Goal: Leave review/rating: Leave review/rating

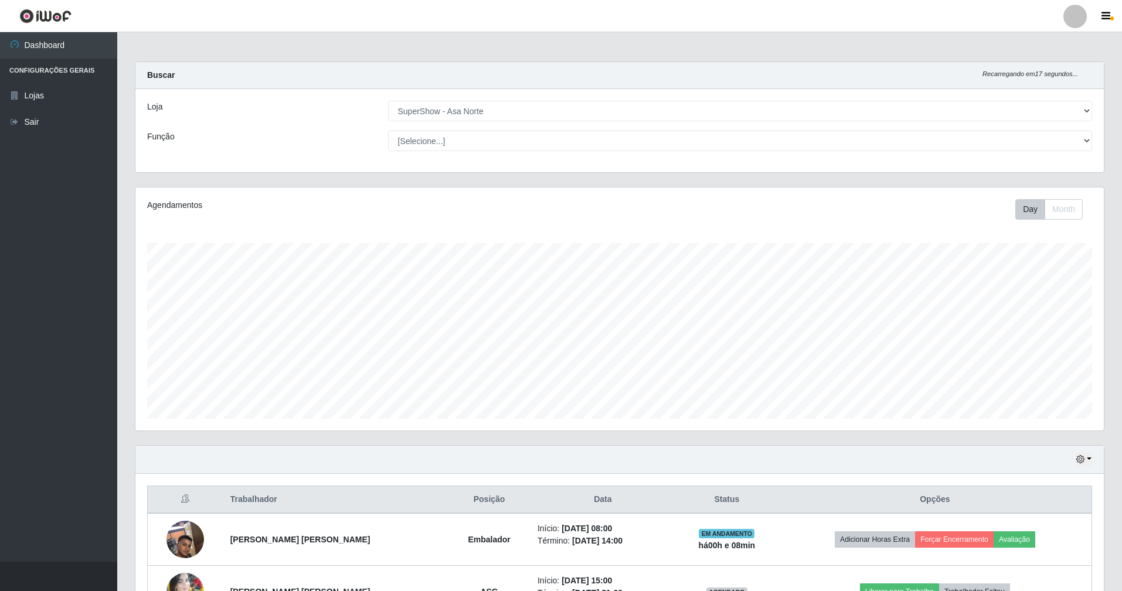
select select "71"
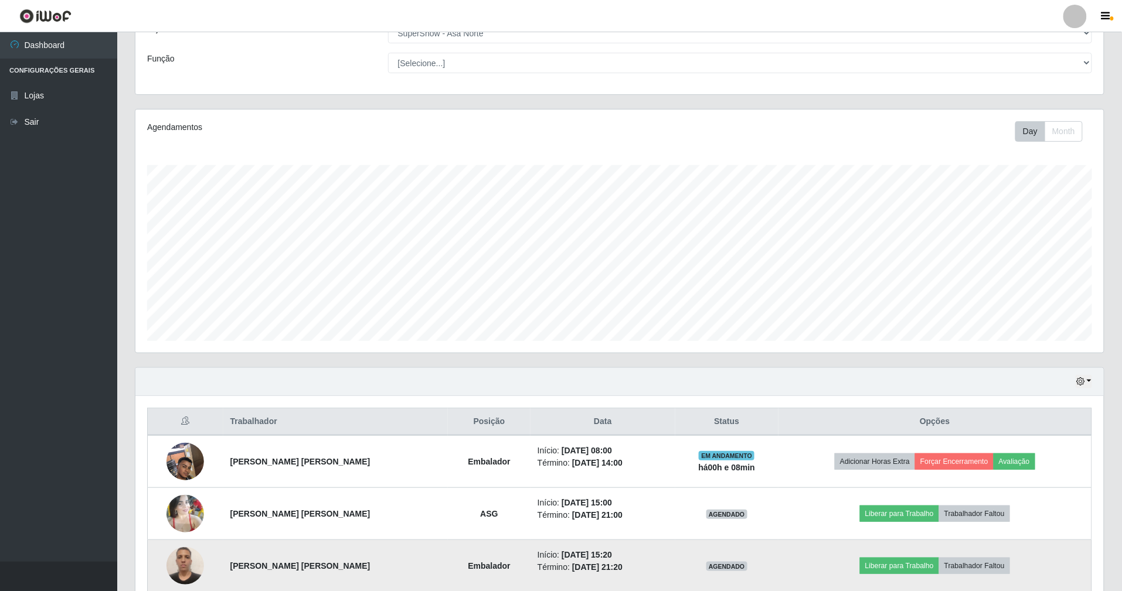
scroll to position [244, 968]
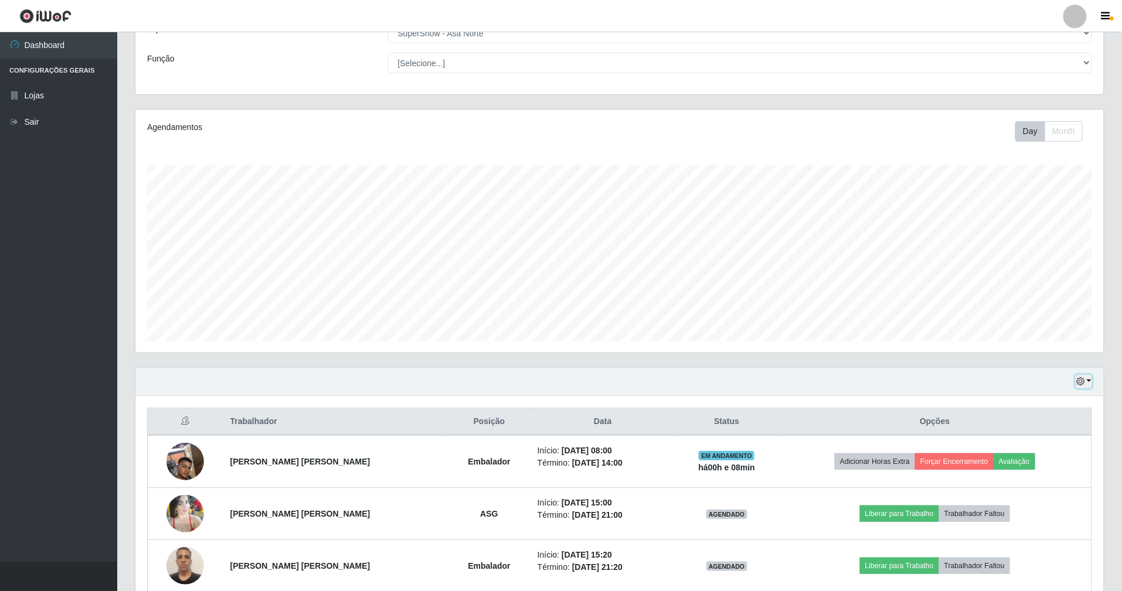
click at [1084, 380] on button "button" at bounding box center [1083, 381] width 16 height 13
click at [1049, 430] on button "1 dia" at bounding box center [1045, 427] width 93 height 25
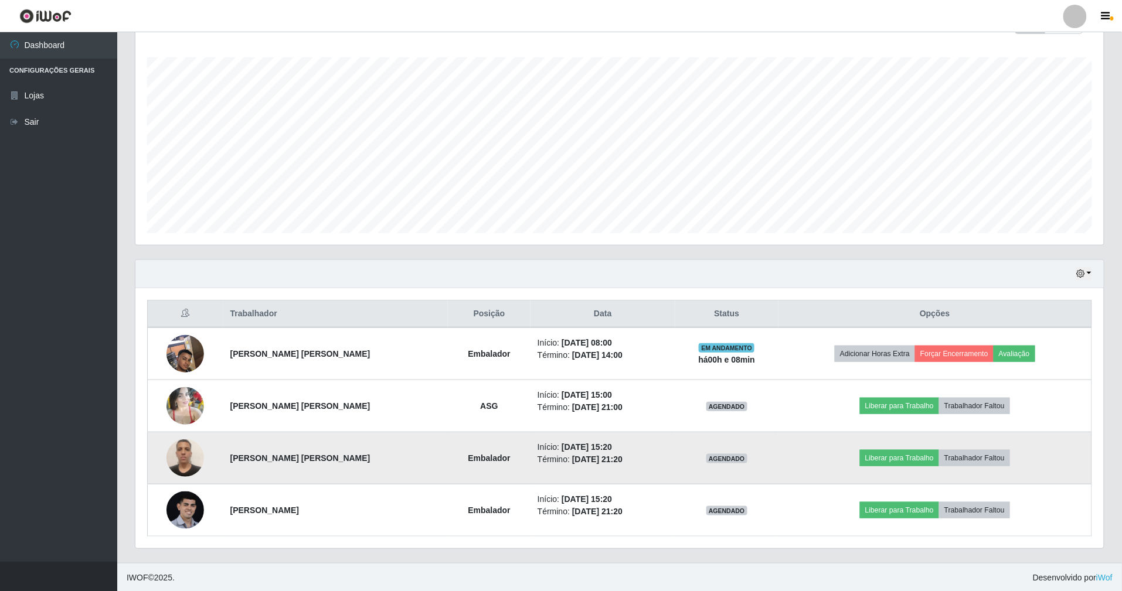
scroll to position [190, 0]
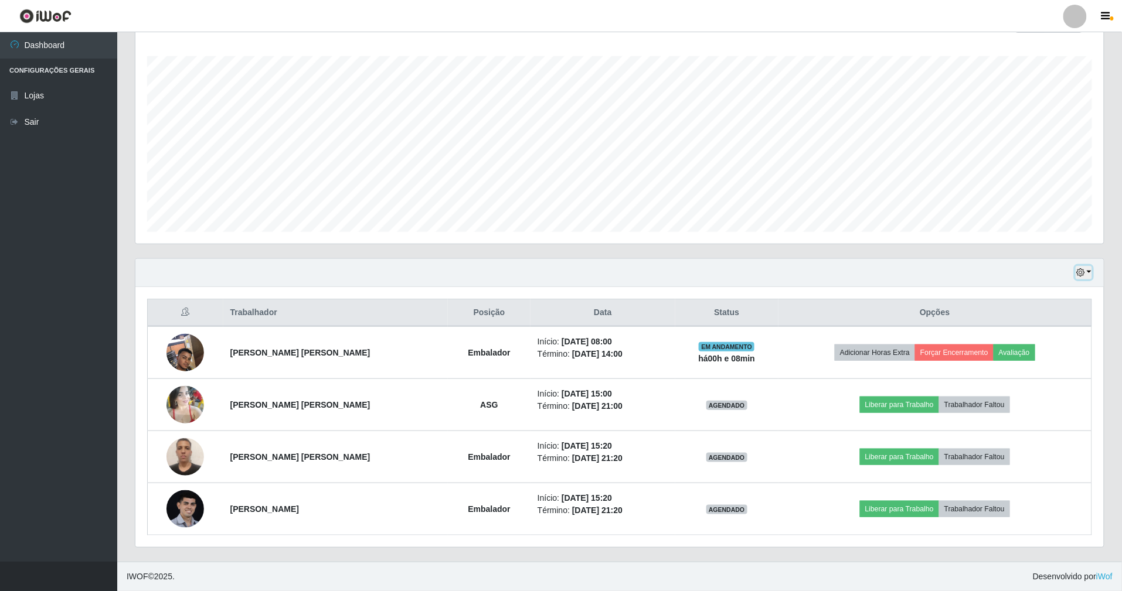
click at [1082, 268] on icon "button" at bounding box center [1080, 272] width 8 height 8
click at [1060, 336] on button "3 dias" at bounding box center [1045, 343] width 93 height 25
click at [1082, 270] on icon "button" at bounding box center [1080, 272] width 8 height 8
click at [1040, 364] on button "1 Semana" at bounding box center [1045, 367] width 93 height 25
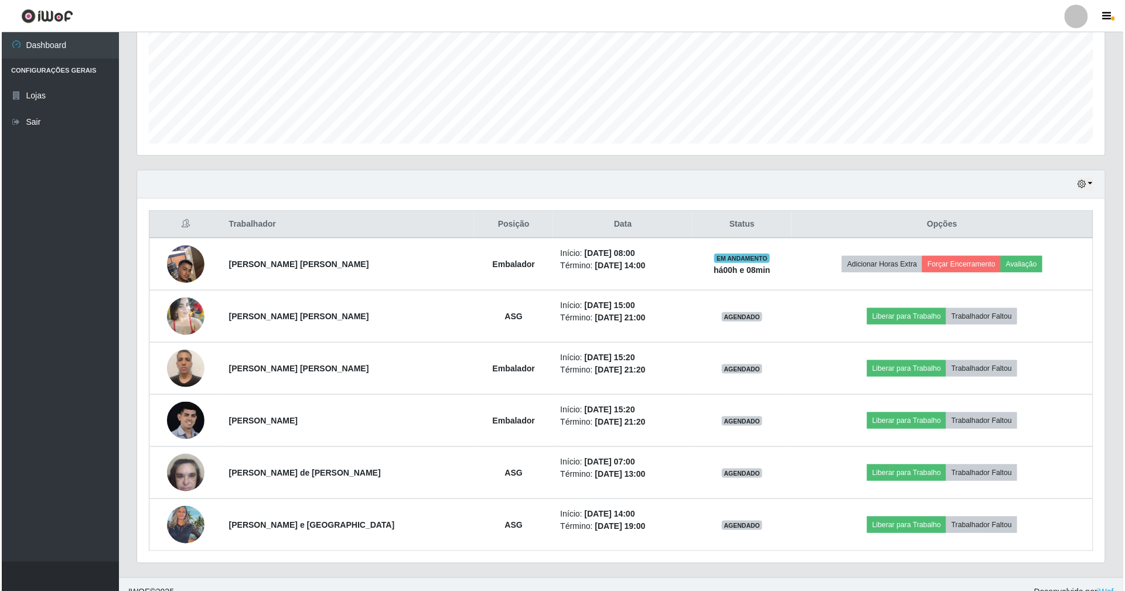
scroll to position [294, 0]
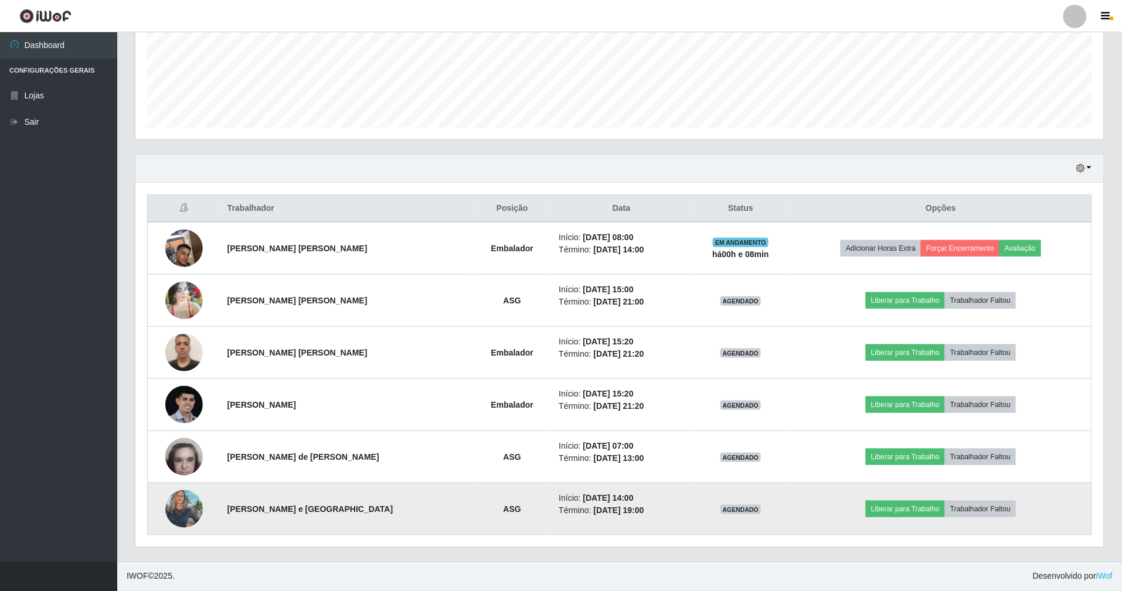
click at [175, 500] on img at bounding box center [184, 509] width 38 height 50
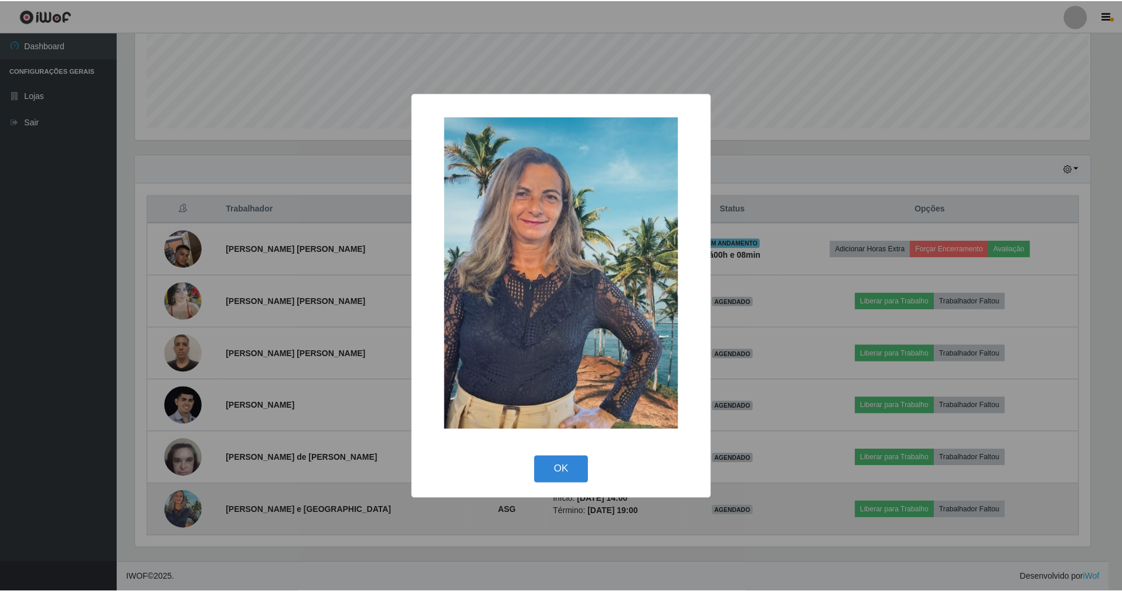
scroll to position [244, 958]
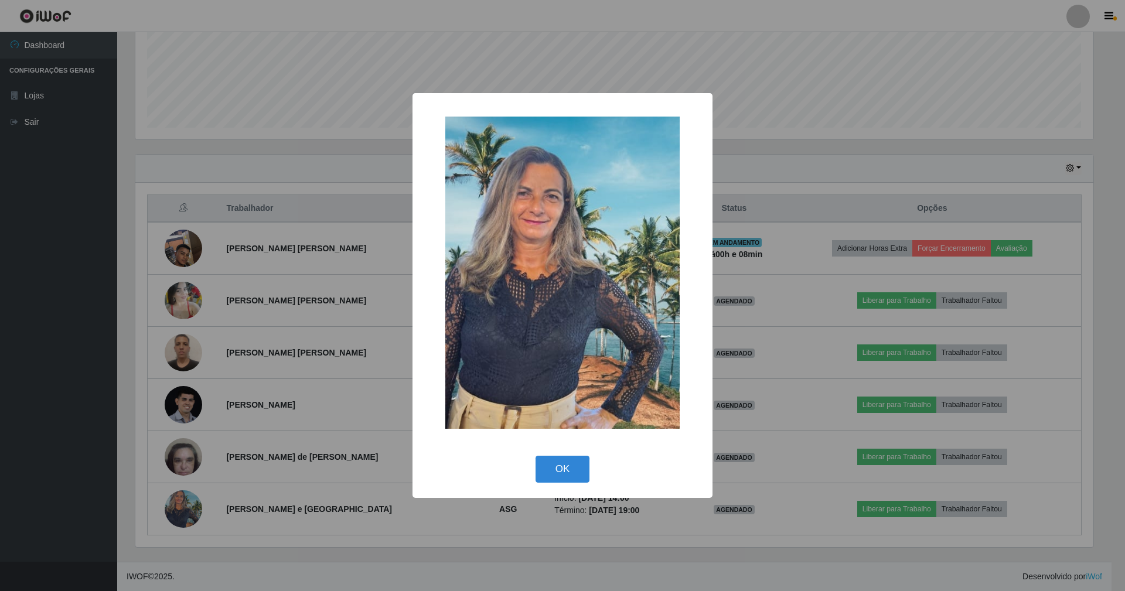
click at [387, 179] on div "× OK Cancel" at bounding box center [562, 295] width 1125 height 591
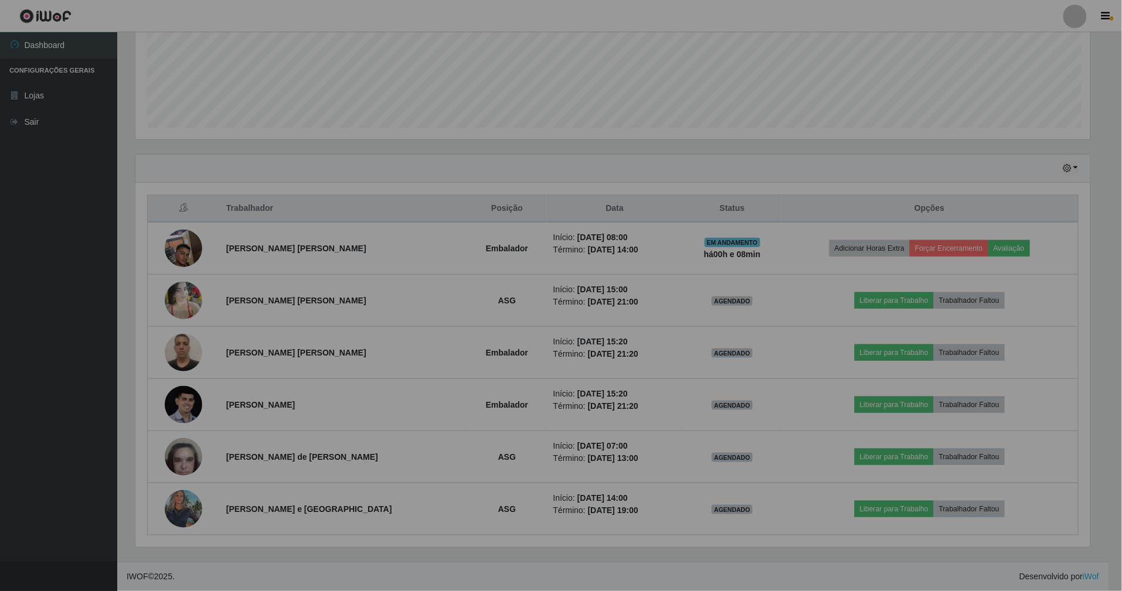
scroll to position [244, 968]
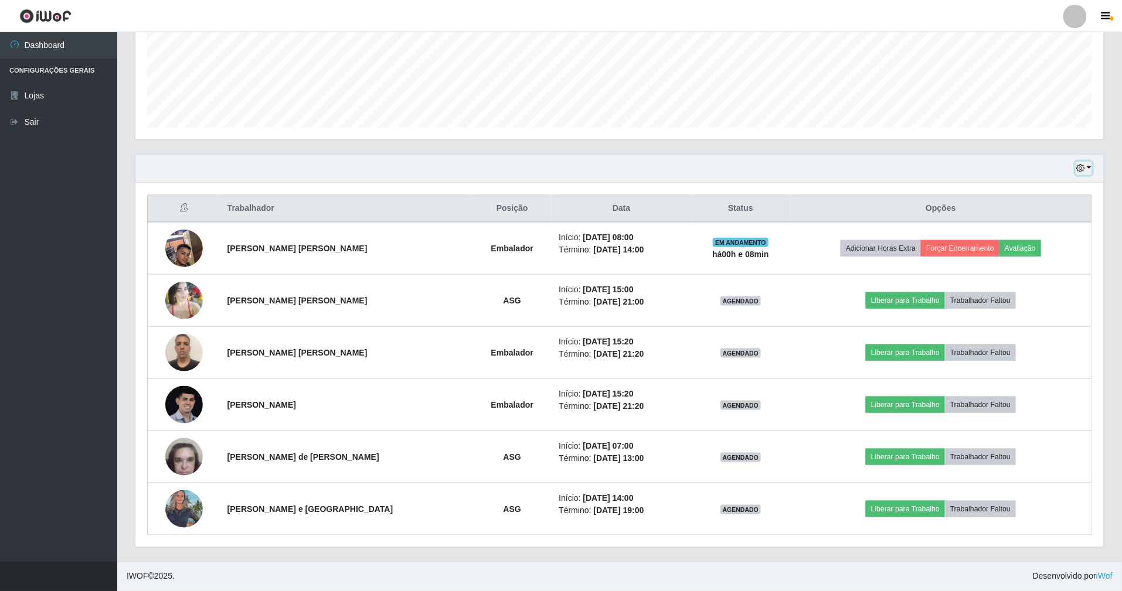
click at [1082, 164] on icon "button" at bounding box center [1080, 168] width 8 height 8
click at [1056, 180] on button "Hoje" at bounding box center [1045, 189] width 93 height 25
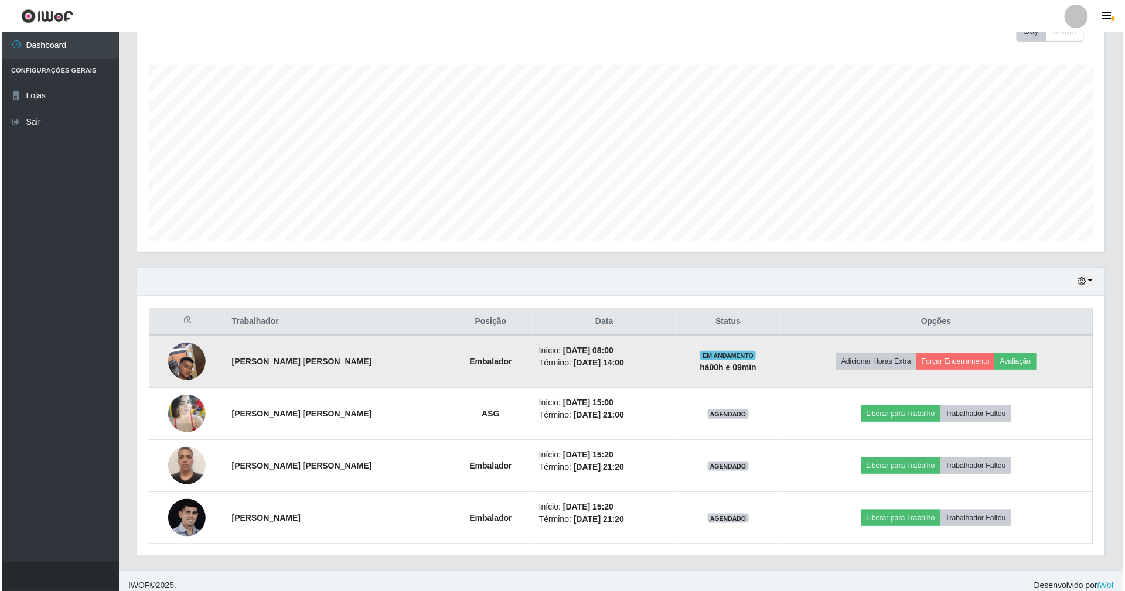
scroll to position [190, 0]
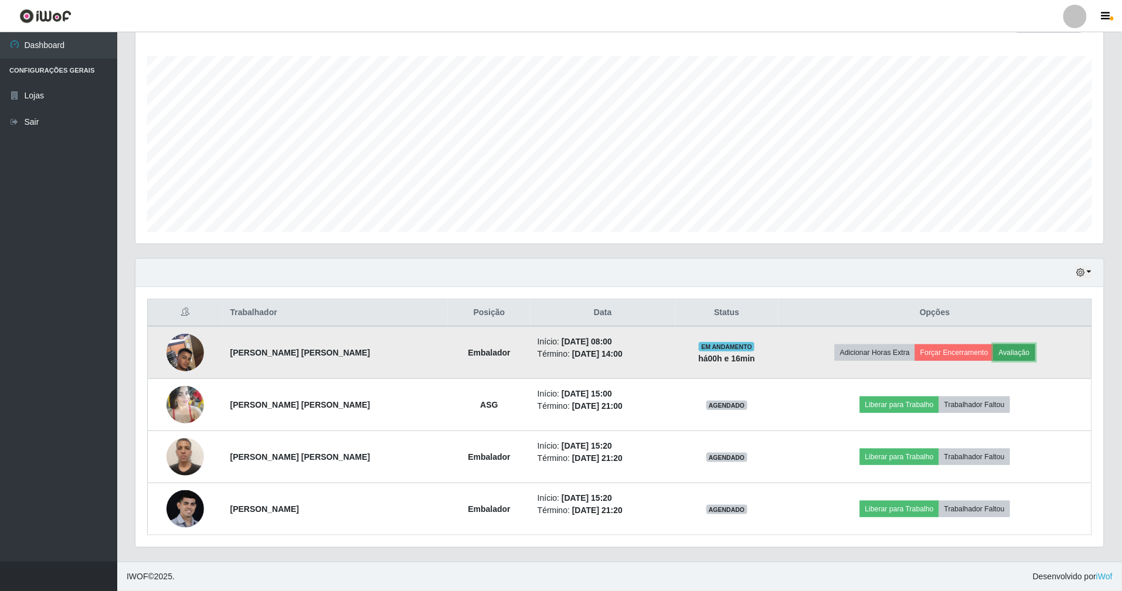
click at [1022, 345] on button "Avaliação" at bounding box center [1014, 353] width 42 height 16
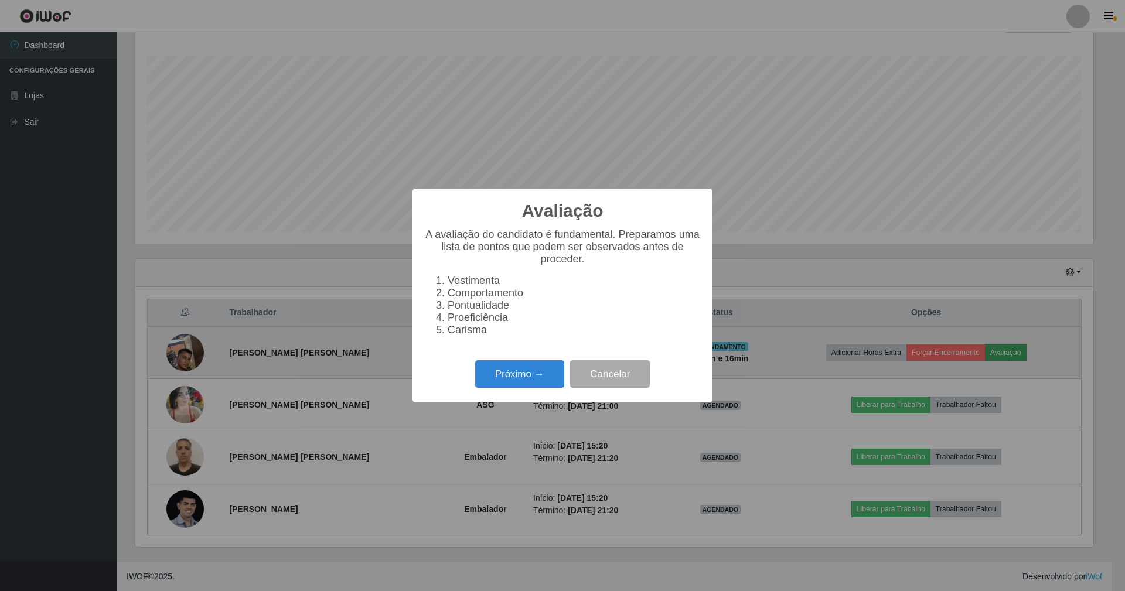
scroll to position [244, 958]
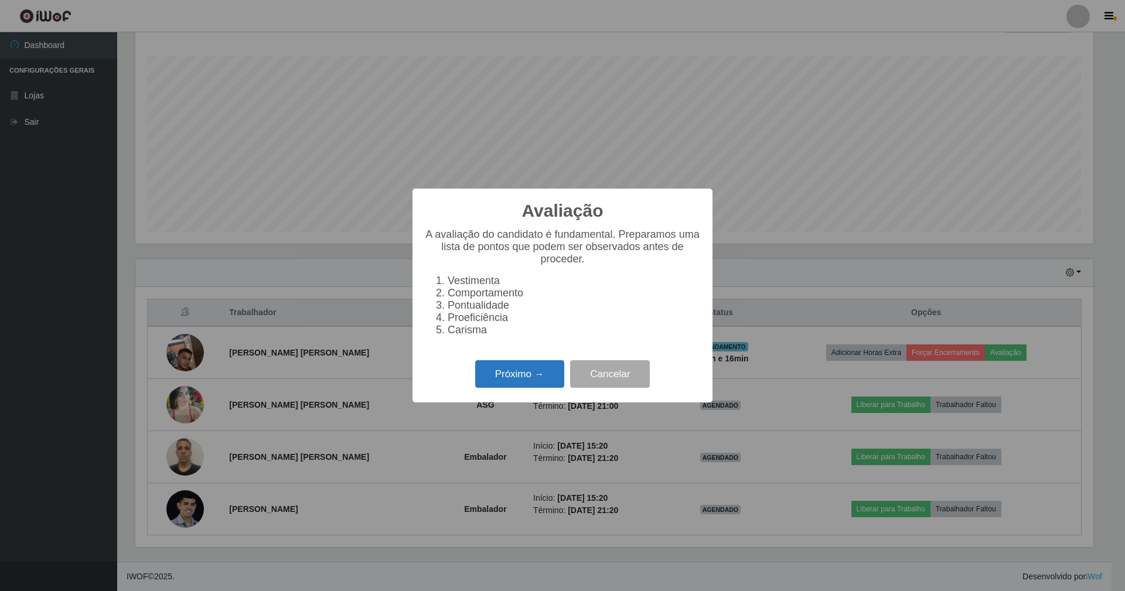
click at [542, 371] on button "Próximo →" at bounding box center [519, 374] width 89 height 28
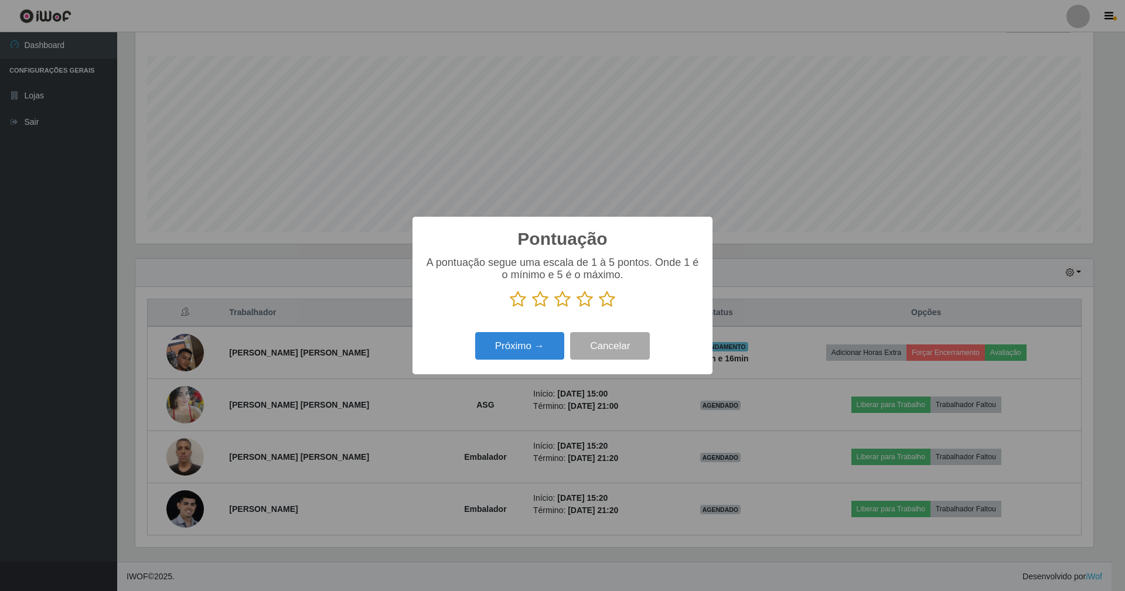
click at [608, 301] on icon at bounding box center [607, 300] width 16 height 18
click at [599, 308] on input "radio" at bounding box center [599, 308] width 0 height 0
click at [533, 345] on button "Próximo →" at bounding box center [519, 346] width 89 height 28
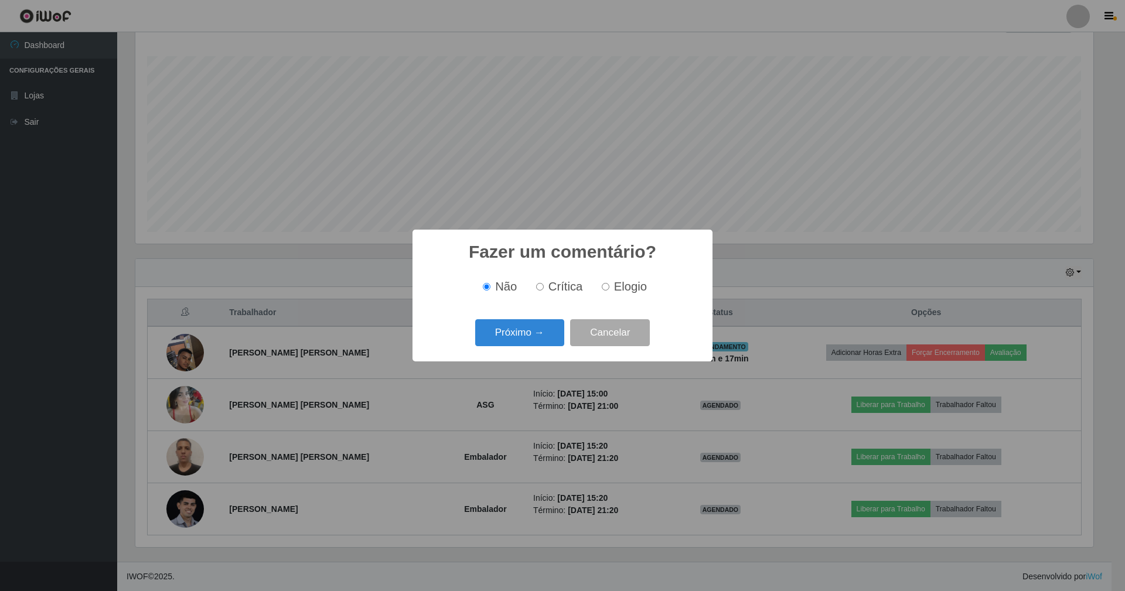
click at [608, 284] on input "Elogio" at bounding box center [606, 287] width 8 height 8
radio input "true"
click at [534, 336] on button "Próximo →" at bounding box center [519, 333] width 89 height 28
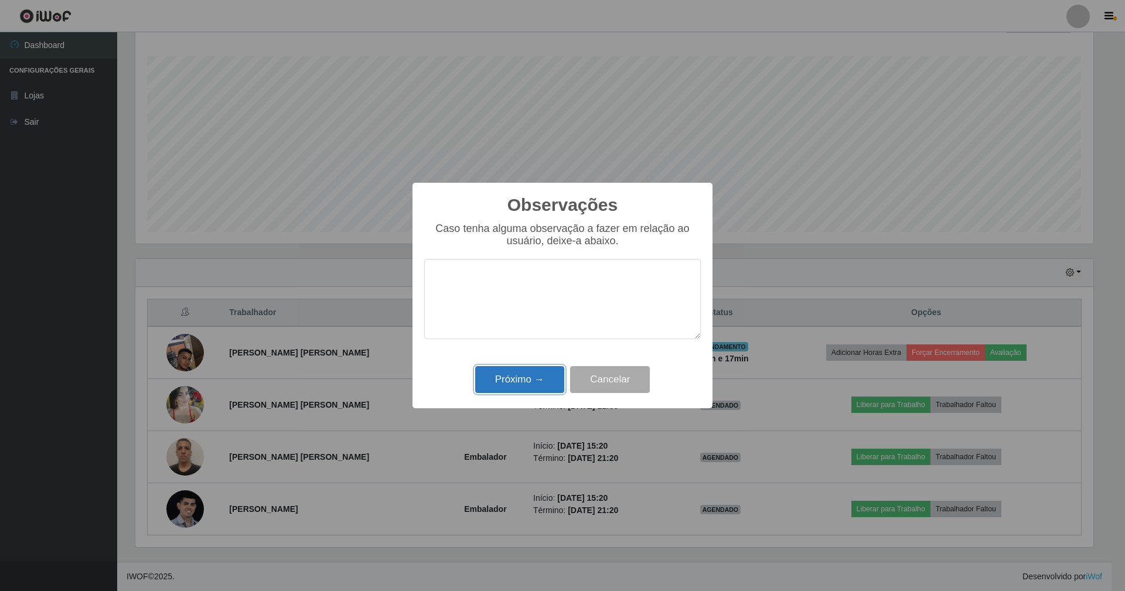
click at [528, 385] on button "Próximo →" at bounding box center [519, 380] width 89 height 28
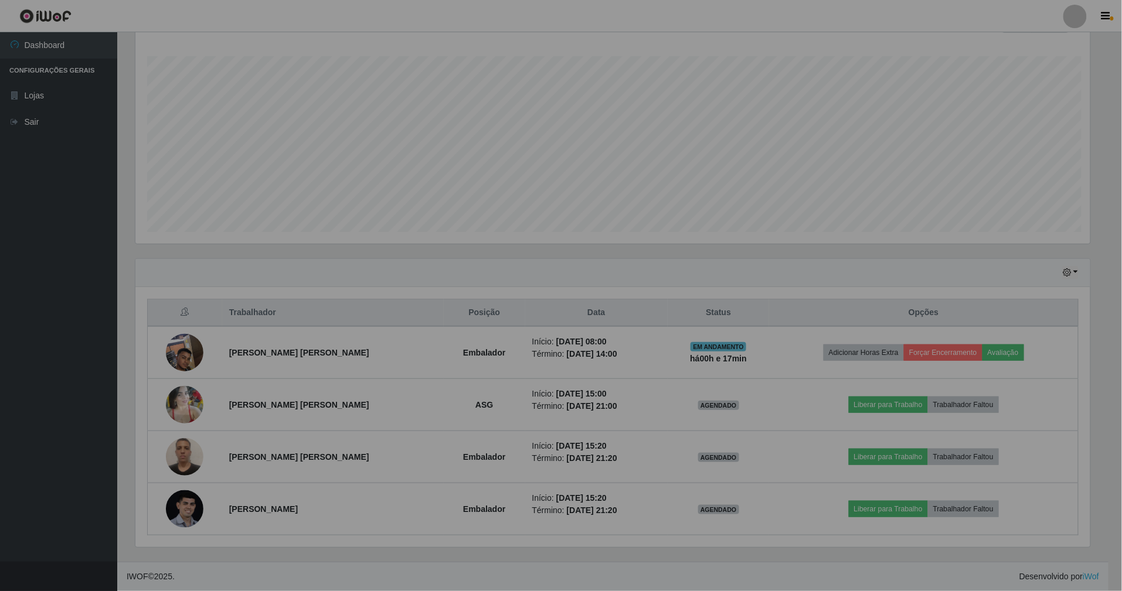
scroll to position [244, 968]
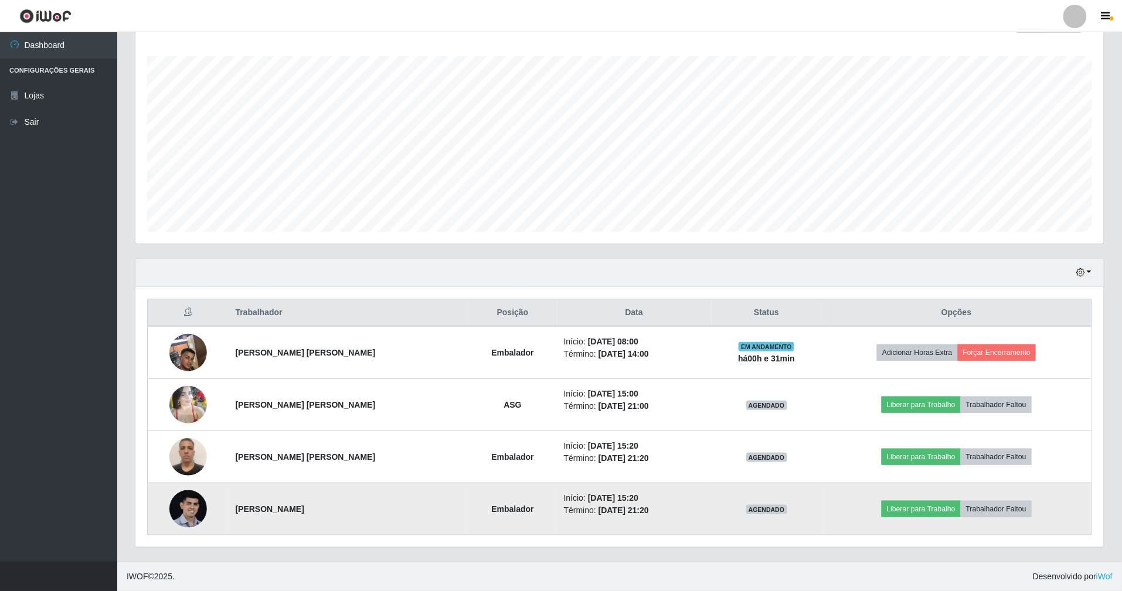
click at [158, 500] on td at bounding box center [188, 509] width 81 height 52
